Goal: Transaction & Acquisition: Book appointment/travel/reservation

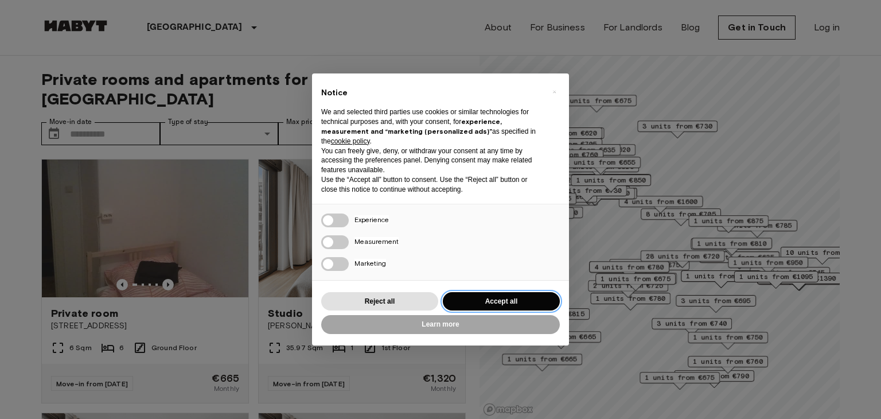
click at [494, 298] on button "Accept all" at bounding box center [501, 301] width 117 height 19
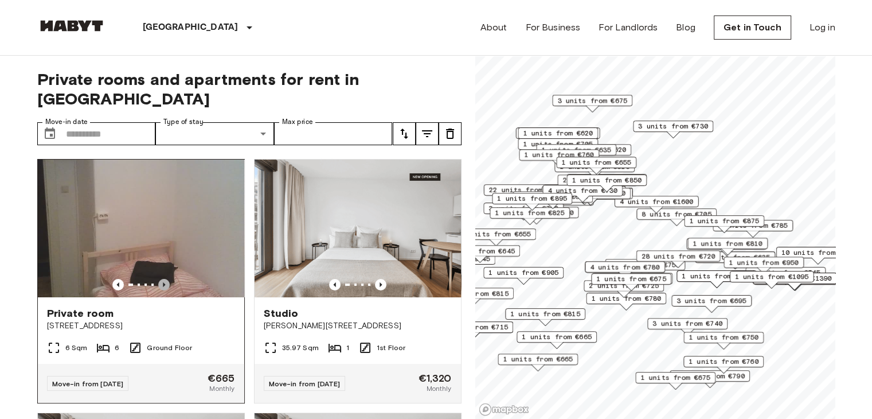
click at [158, 279] on icon "Previous image" at bounding box center [163, 284] width 11 height 11
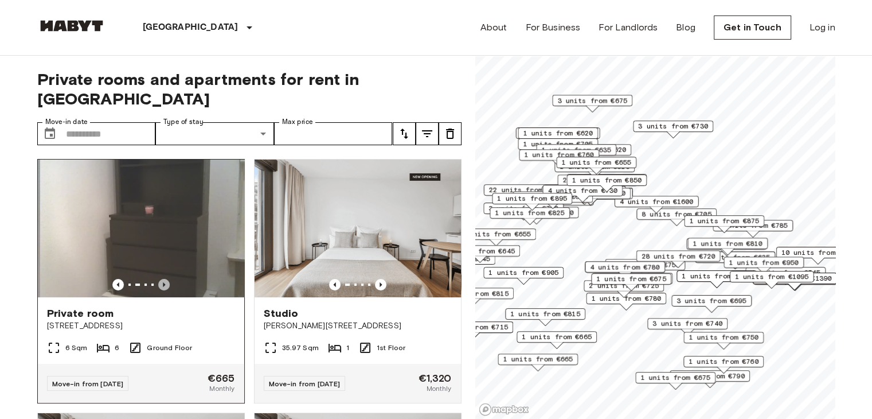
click at [158, 279] on icon "Previous image" at bounding box center [163, 284] width 11 height 11
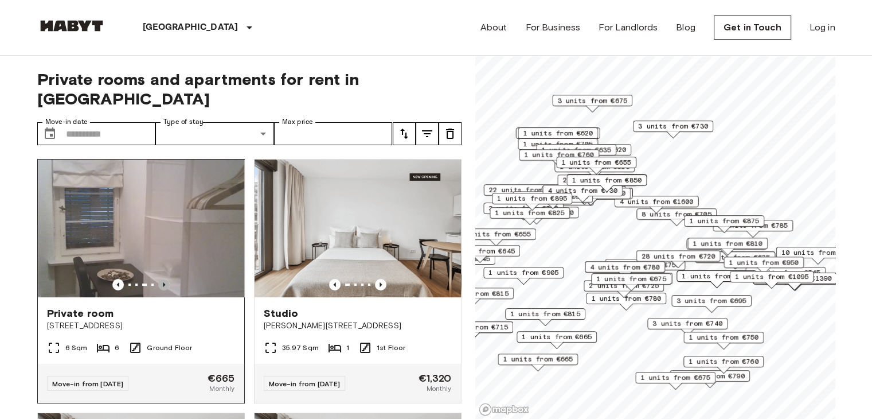
click at [158, 279] on icon "Previous image" at bounding box center [163, 284] width 11 height 11
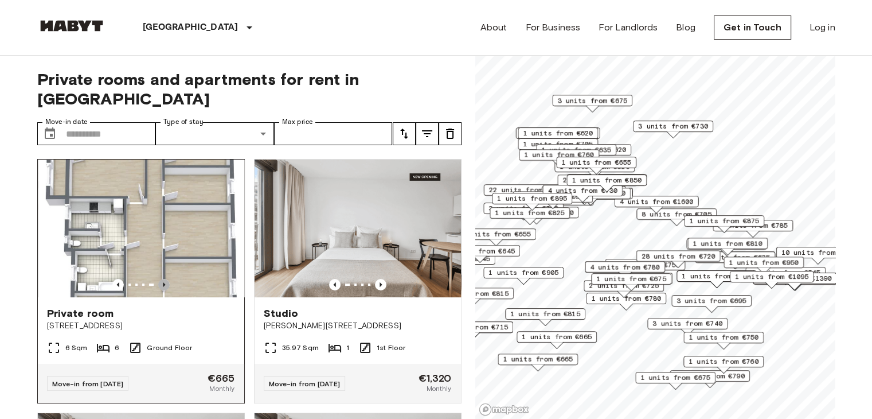
click at [158, 279] on icon "Previous image" at bounding box center [163, 284] width 11 height 11
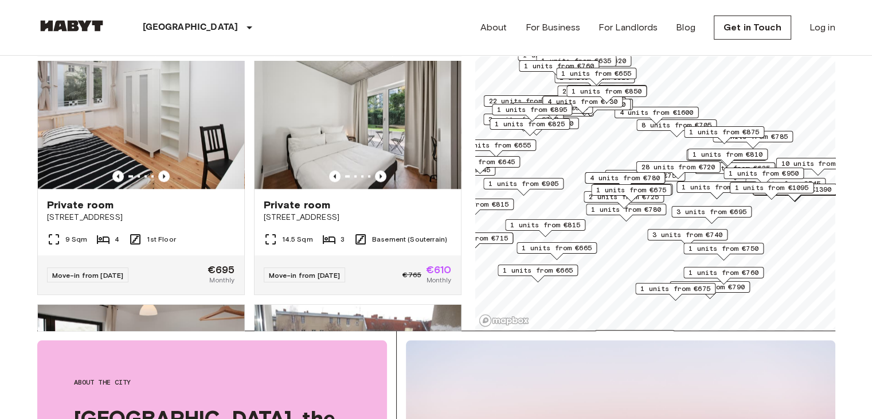
scroll to position [1302, 0]
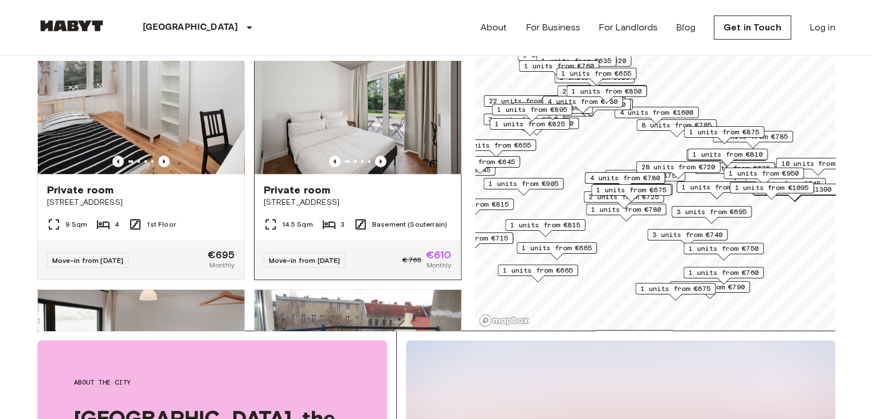
click at [376, 108] on img at bounding box center [358, 105] width 206 height 138
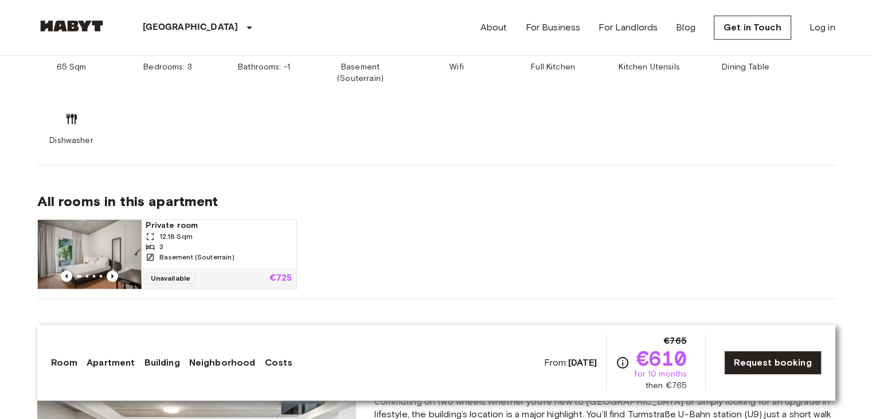
scroll to position [765, 0]
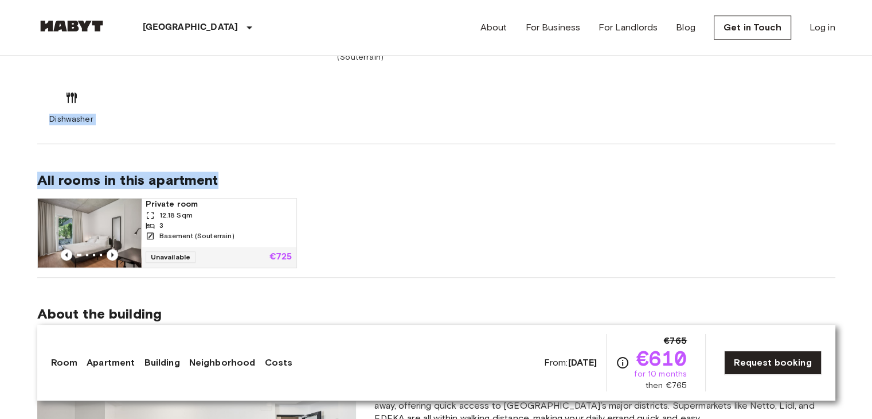
drag, startPoint x: 865, startPoint y: 133, endPoint x: 864, endPoint y: 157, distance: 24.1
click at [101, 362] on link "Apartment" at bounding box center [111, 363] width 48 height 14
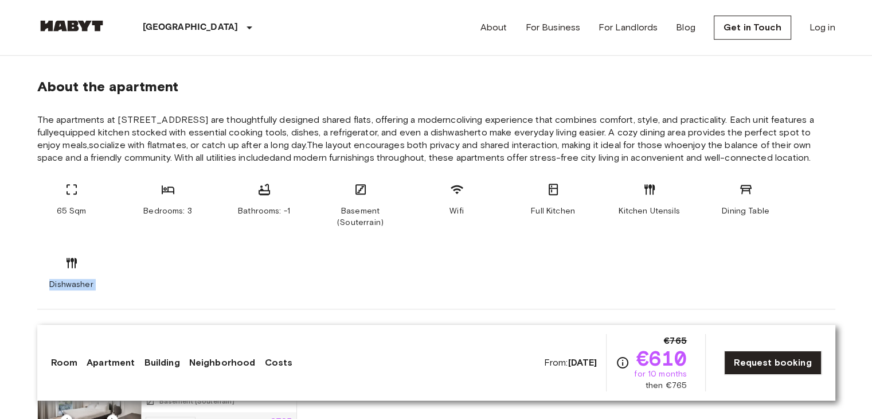
scroll to position [595, 0]
